Goal: Check status

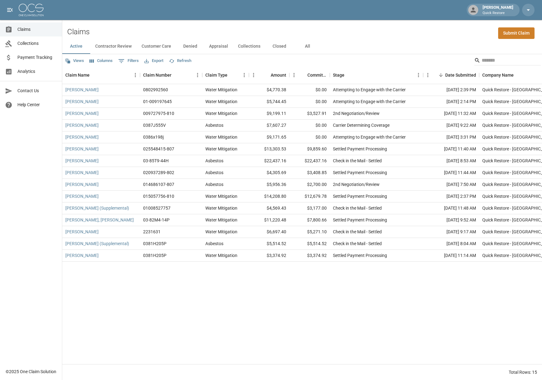
click at [302, 47] on button "All" at bounding box center [307, 46] width 28 height 15
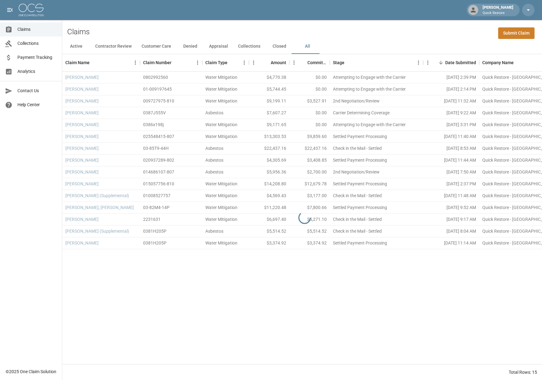
click at [304, 46] on button "All" at bounding box center [307, 46] width 28 height 15
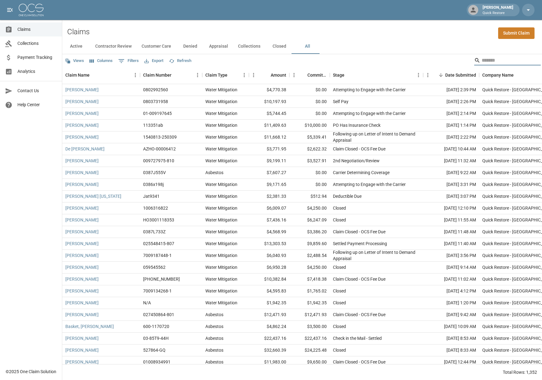
click at [490, 60] on input "Search" at bounding box center [507, 60] width 50 height 10
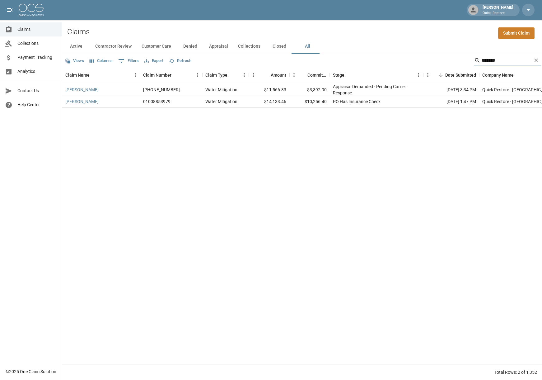
drag, startPoint x: 504, startPoint y: 62, endPoint x: 473, endPoint y: 58, distance: 31.3
click at [474, 58] on div "*******" at bounding box center [507, 60] width 67 height 10
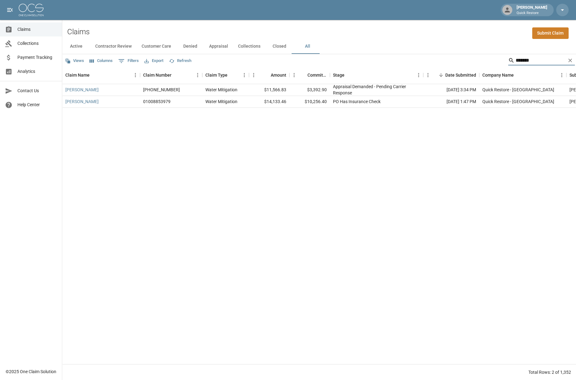
type input "*******"
click at [546, 60] on icon "Clear" at bounding box center [570, 61] width 4 height 4
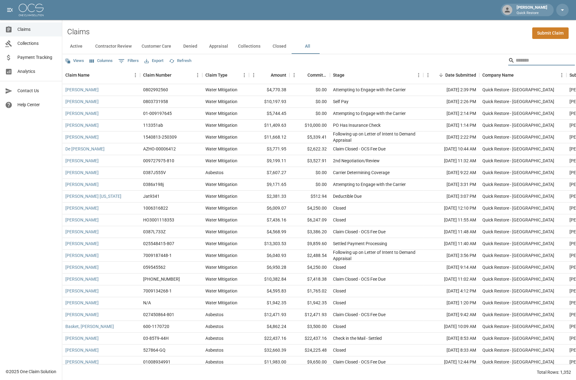
click at [526, 59] on input "Search" at bounding box center [541, 60] width 50 height 10
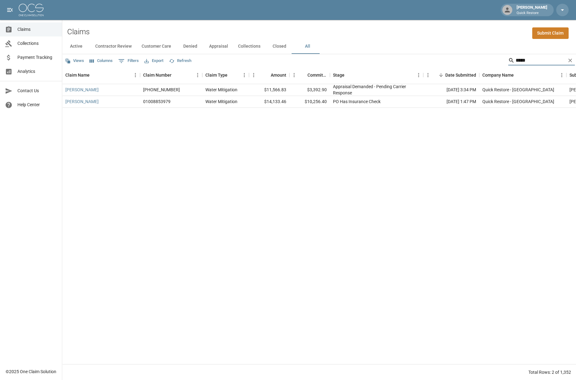
type input "*****"
click at [85, 102] on link "[PERSON_NAME]" at bounding box center [81, 101] width 33 height 6
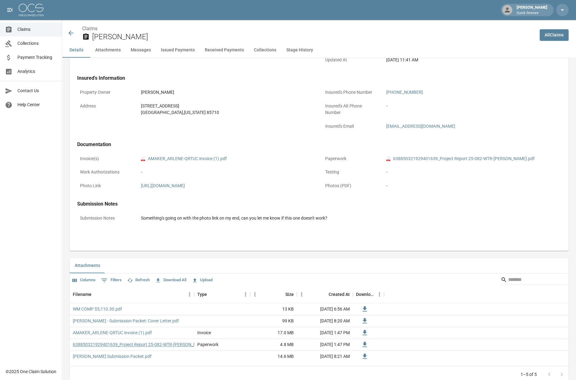
scroll to position [187, 0]
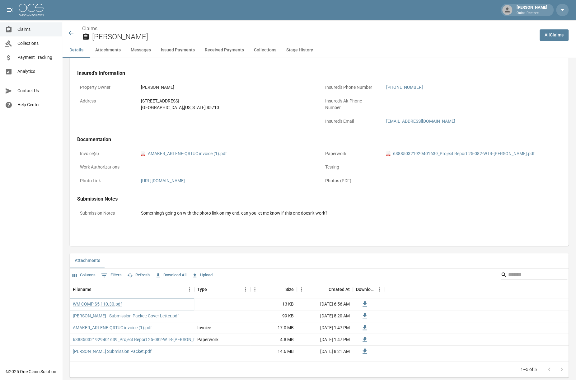
click at [111, 307] on link "WM COMP $5,110.30.pdf" at bounding box center [97, 304] width 49 height 6
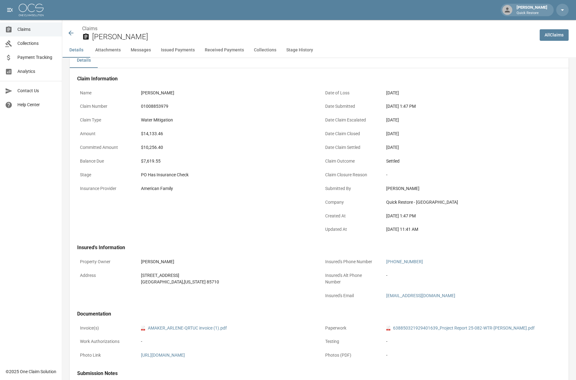
scroll to position [0, 0]
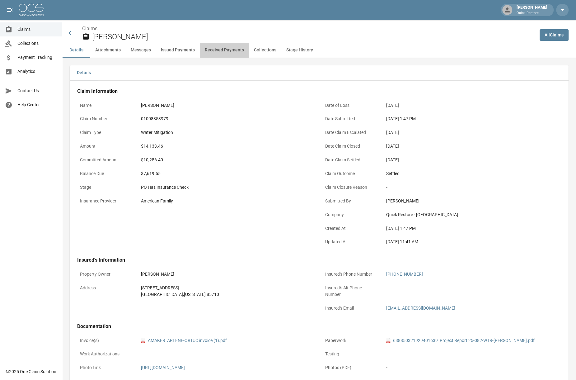
click at [228, 49] on button "Received Payments" at bounding box center [224, 50] width 49 height 15
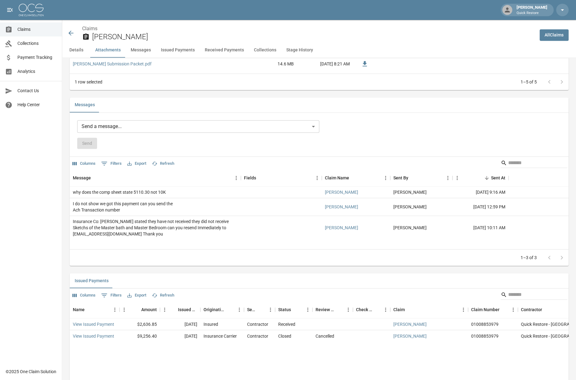
scroll to position [463, 0]
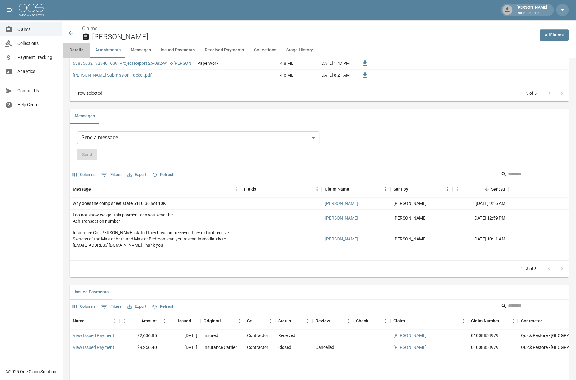
click at [76, 49] on button "Details" at bounding box center [76, 50] width 28 height 15
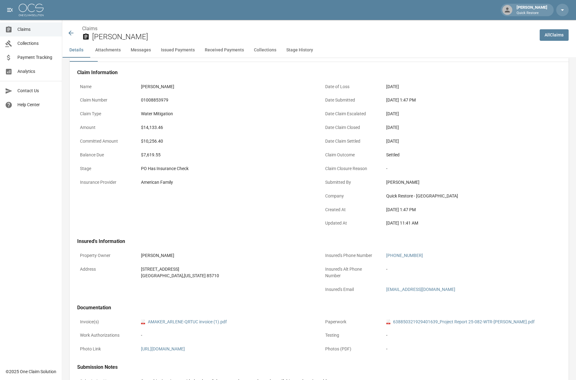
scroll to position [0, 0]
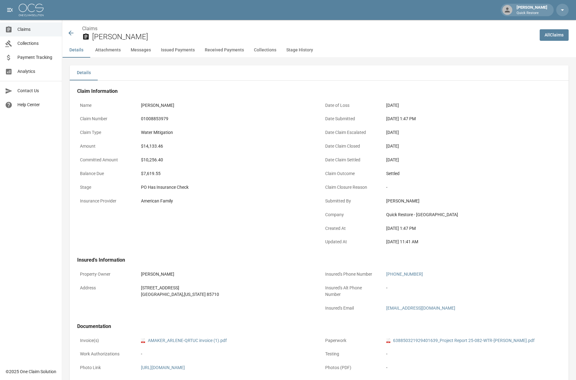
click at [72, 34] on icon at bounding box center [70, 32] width 7 height 7
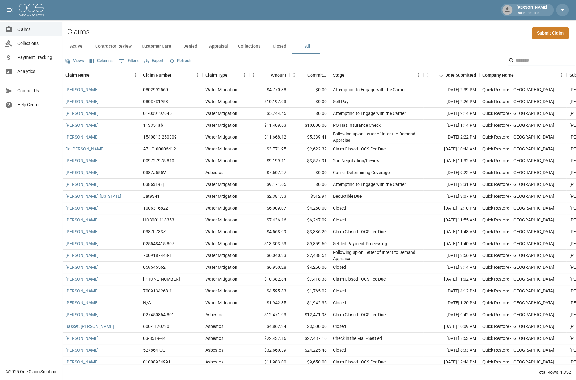
click at [527, 59] on input "Search" at bounding box center [541, 60] width 50 height 10
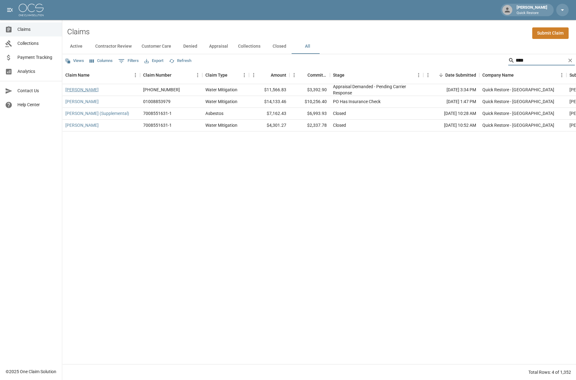
type input "****"
click at [80, 91] on link "[PERSON_NAME]" at bounding box center [81, 90] width 33 height 6
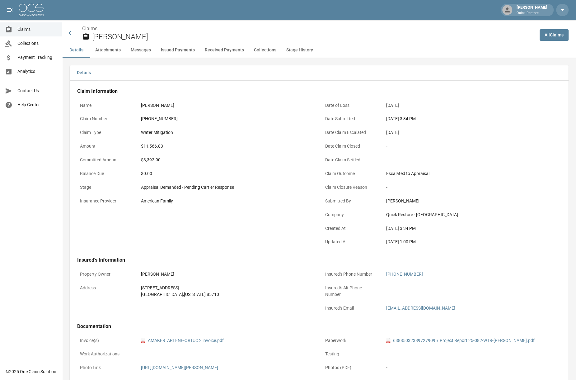
click at [206, 53] on button "Received Payments" at bounding box center [224, 50] width 49 height 15
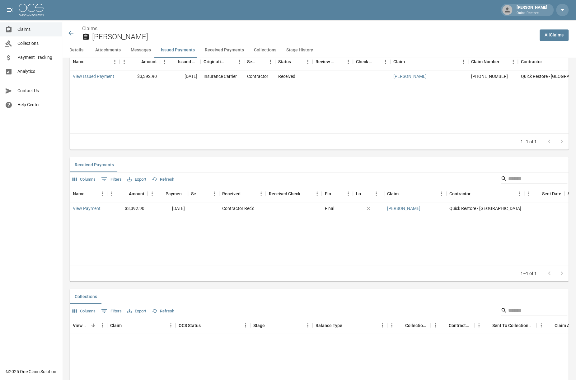
scroll to position [724, 0]
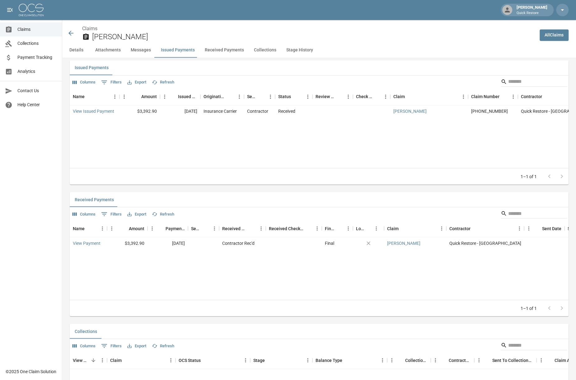
click at [72, 31] on icon at bounding box center [70, 32] width 7 height 7
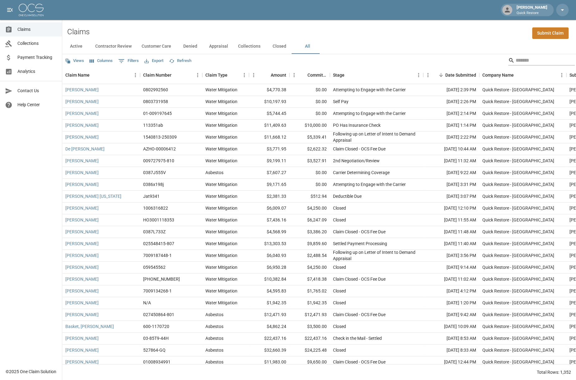
click at [520, 61] on input "Search" at bounding box center [541, 60] width 50 height 10
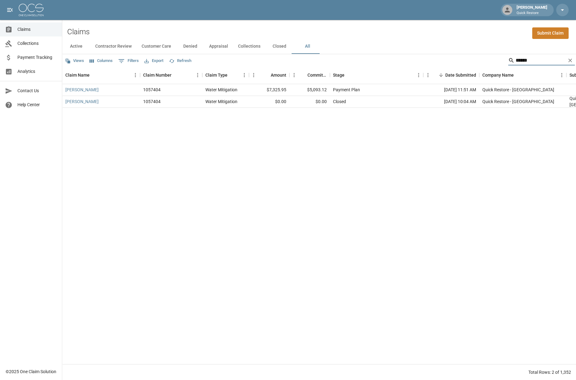
type input "******"
